Goal: Task Accomplishment & Management: Manage account settings

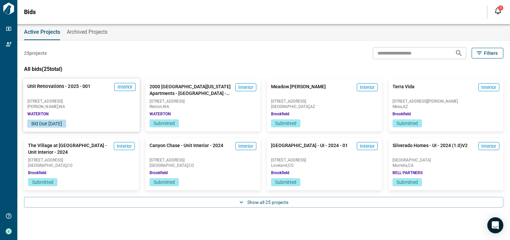
click at [124, 88] on span "Interior" at bounding box center [125, 87] width 15 height 7
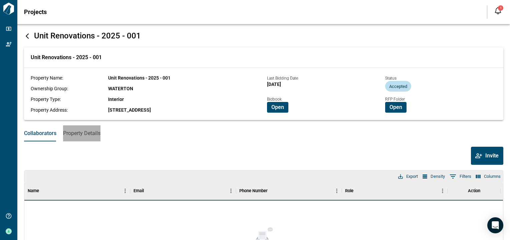
click at [92, 134] on span "Property Details" at bounding box center [81, 133] width 37 height 7
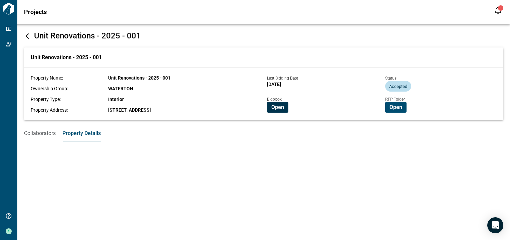
click at [280, 108] on span "Open" at bounding box center [278, 107] width 13 height 7
